Goal: Download file/media

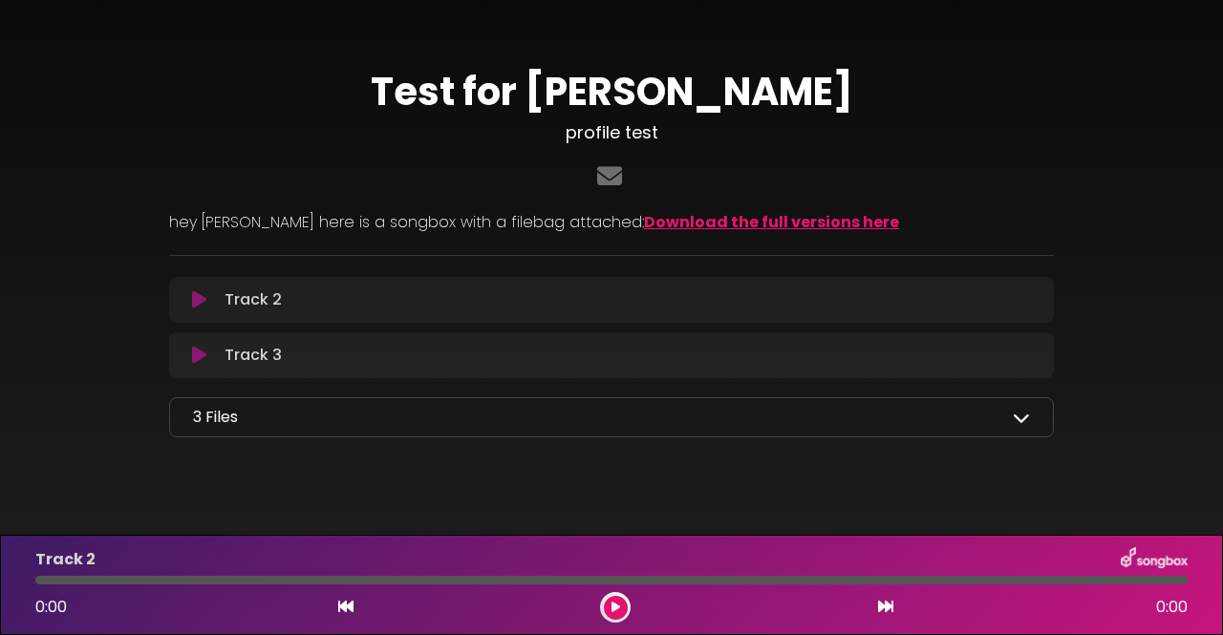
scroll to position [23, 0]
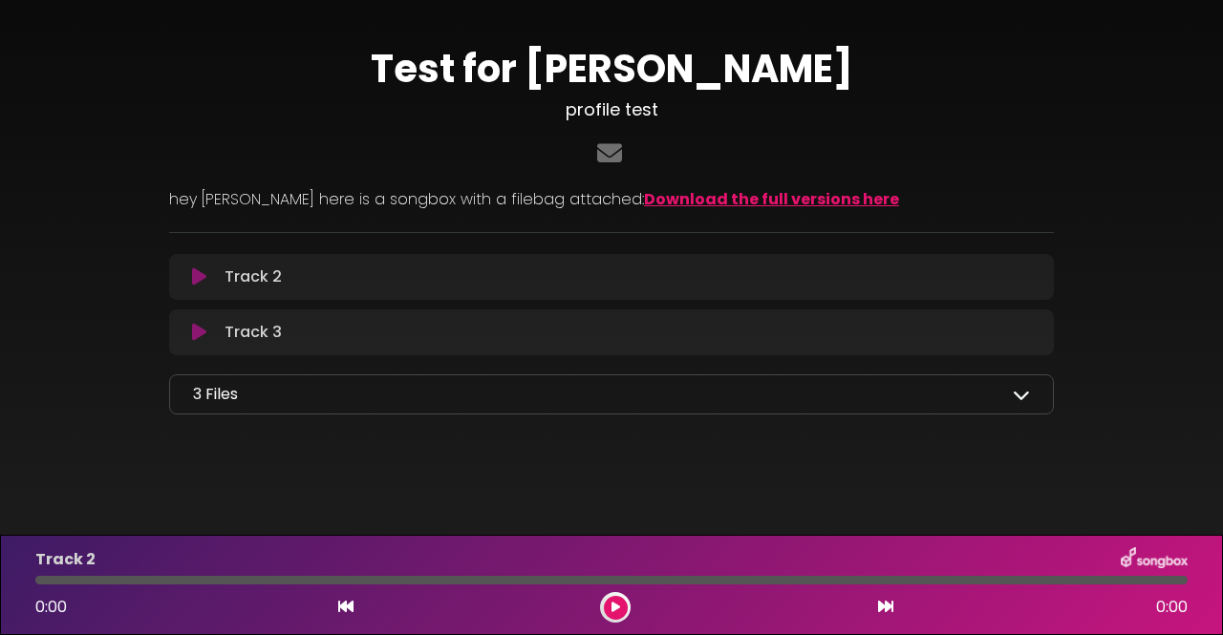
click at [614, 611] on icon at bounding box center [616, 607] width 9 height 11
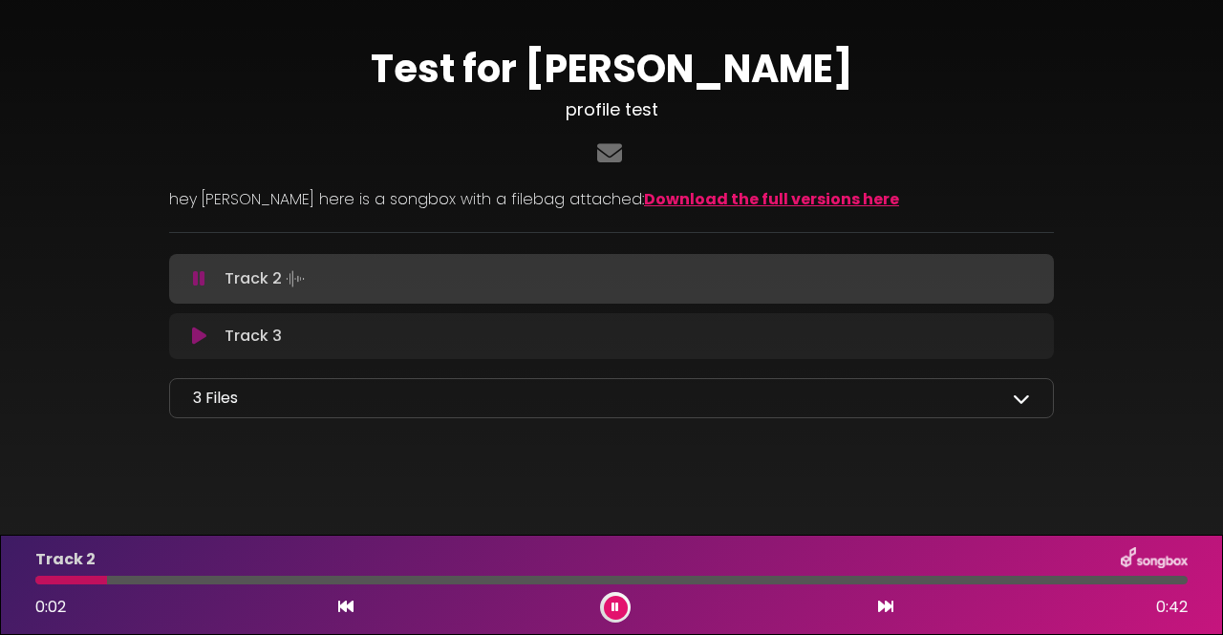
click at [615, 607] on icon at bounding box center [616, 607] width 8 height 11
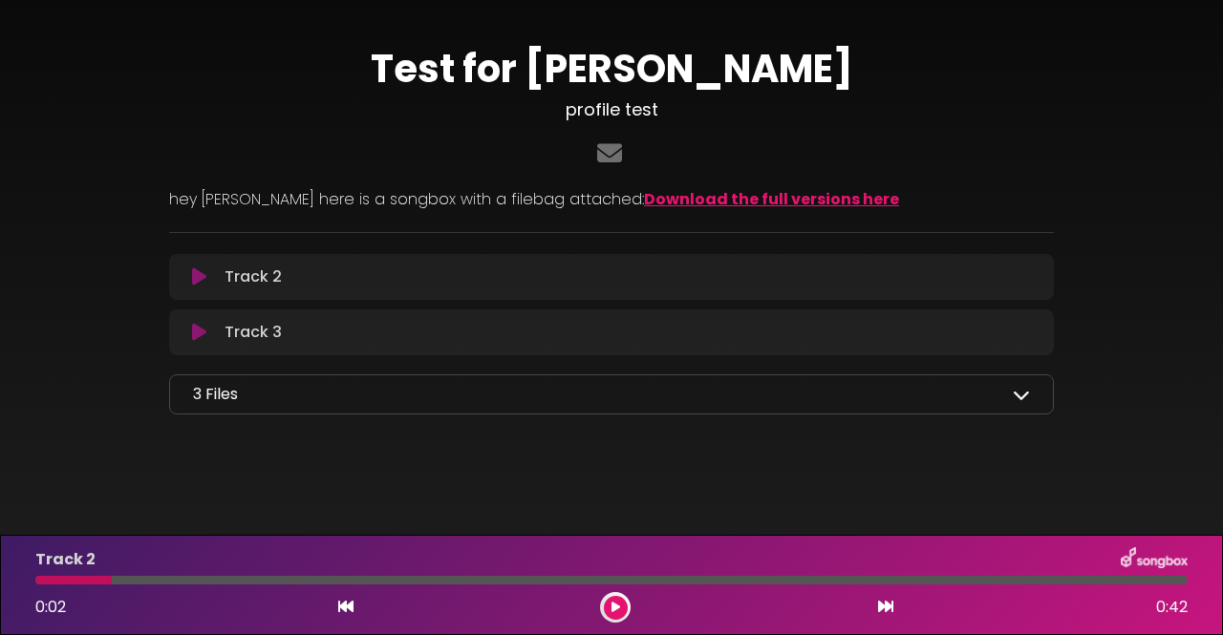
click at [652, 196] on link "Download the full versions here" at bounding box center [771, 199] width 255 height 22
click at [392, 390] on div "3 Files" at bounding box center [611, 394] width 837 height 23
click at [1032, 393] on div "3 Files Archive.zip Example Word Doc.doc Example Powerpoint.ppt" at bounding box center [611, 395] width 885 height 40
click at [1026, 395] on icon at bounding box center [1021, 394] width 17 height 17
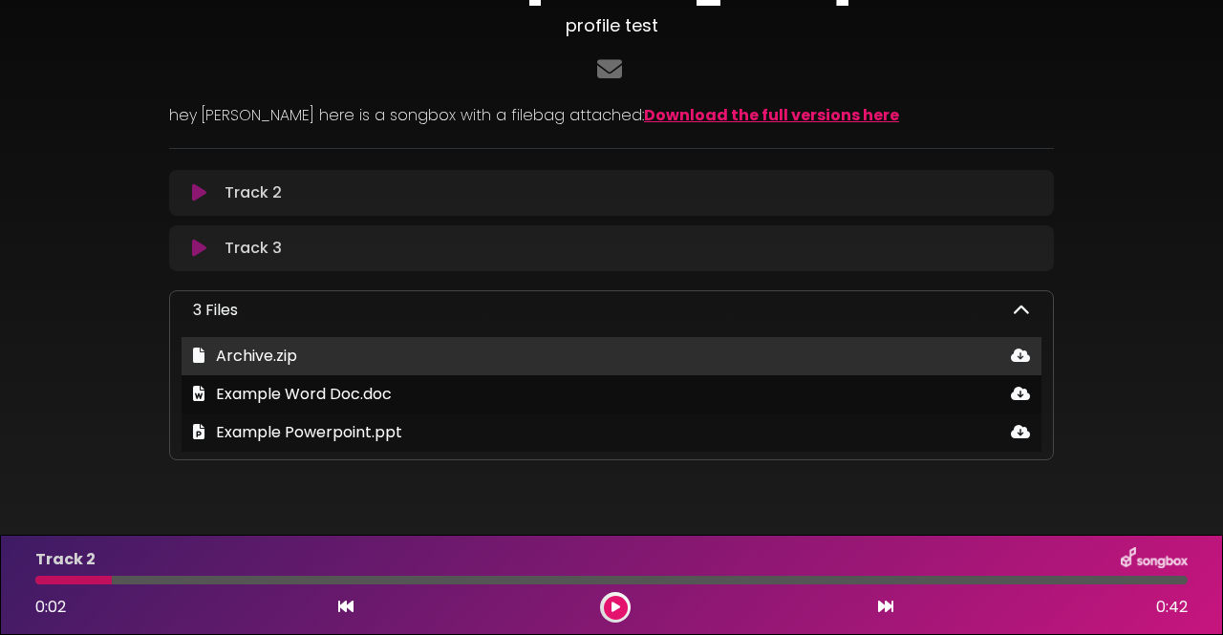
scroll to position [0, 0]
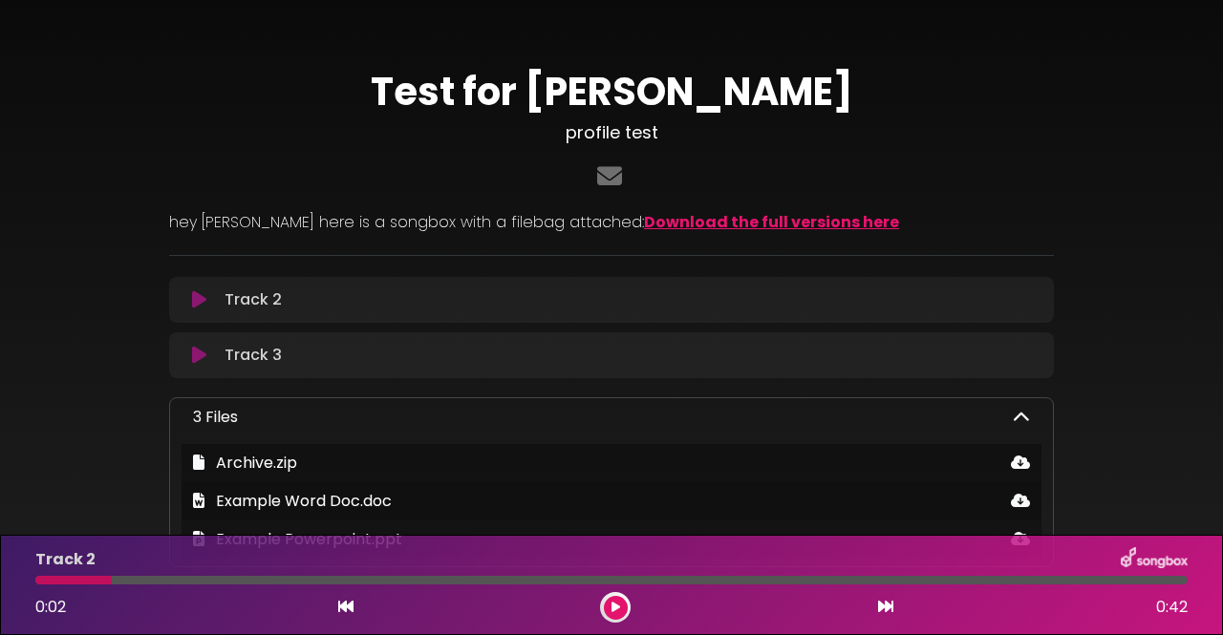
click at [968, 104] on h1 "Test for [PERSON_NAME]" at bounding box center [611, 92] width 885 height 46
